Goal: Navigation & Orientation: Find specific page/section

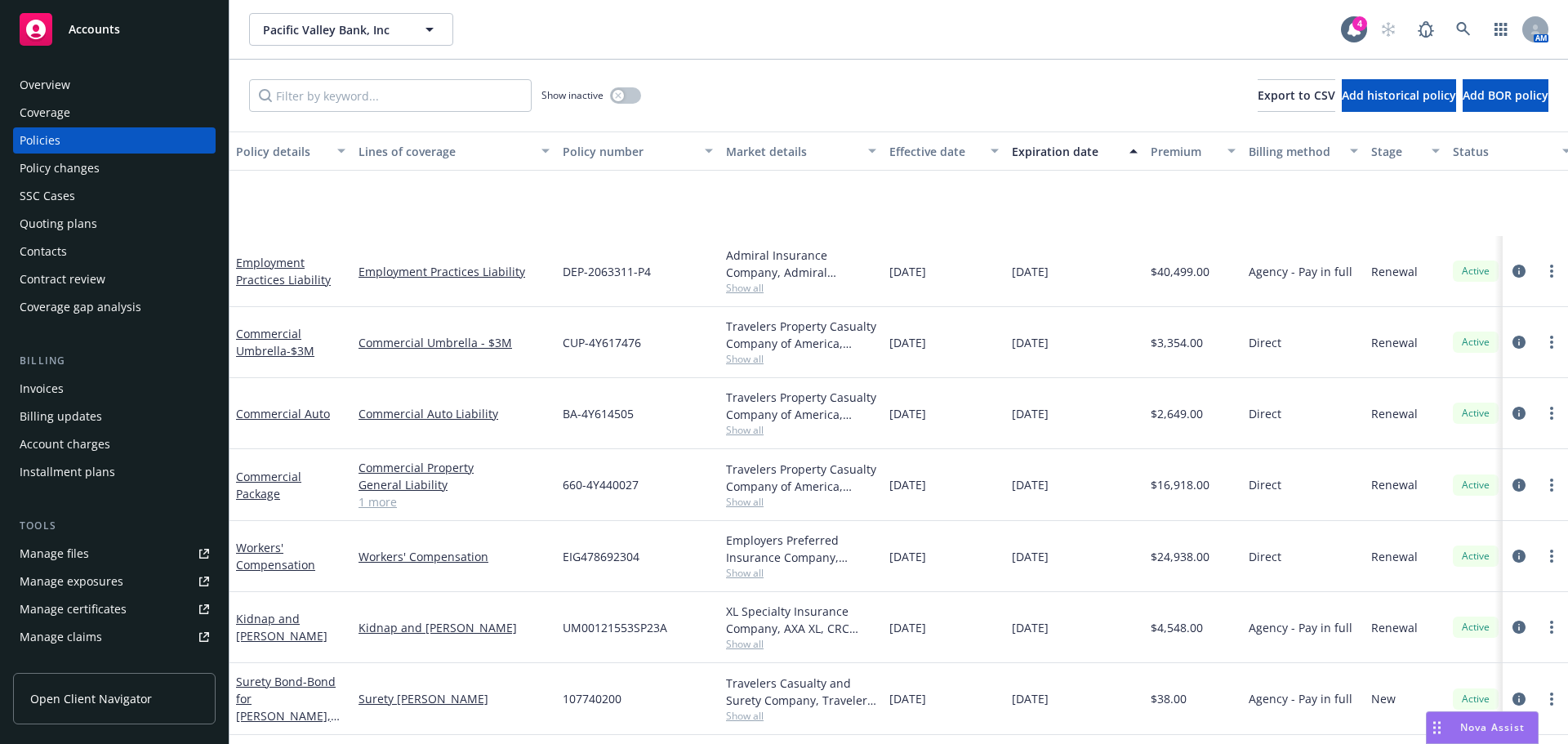
scroll to position [147, 0]
